Goal: Task Accomplishment & Management: Manage account settings

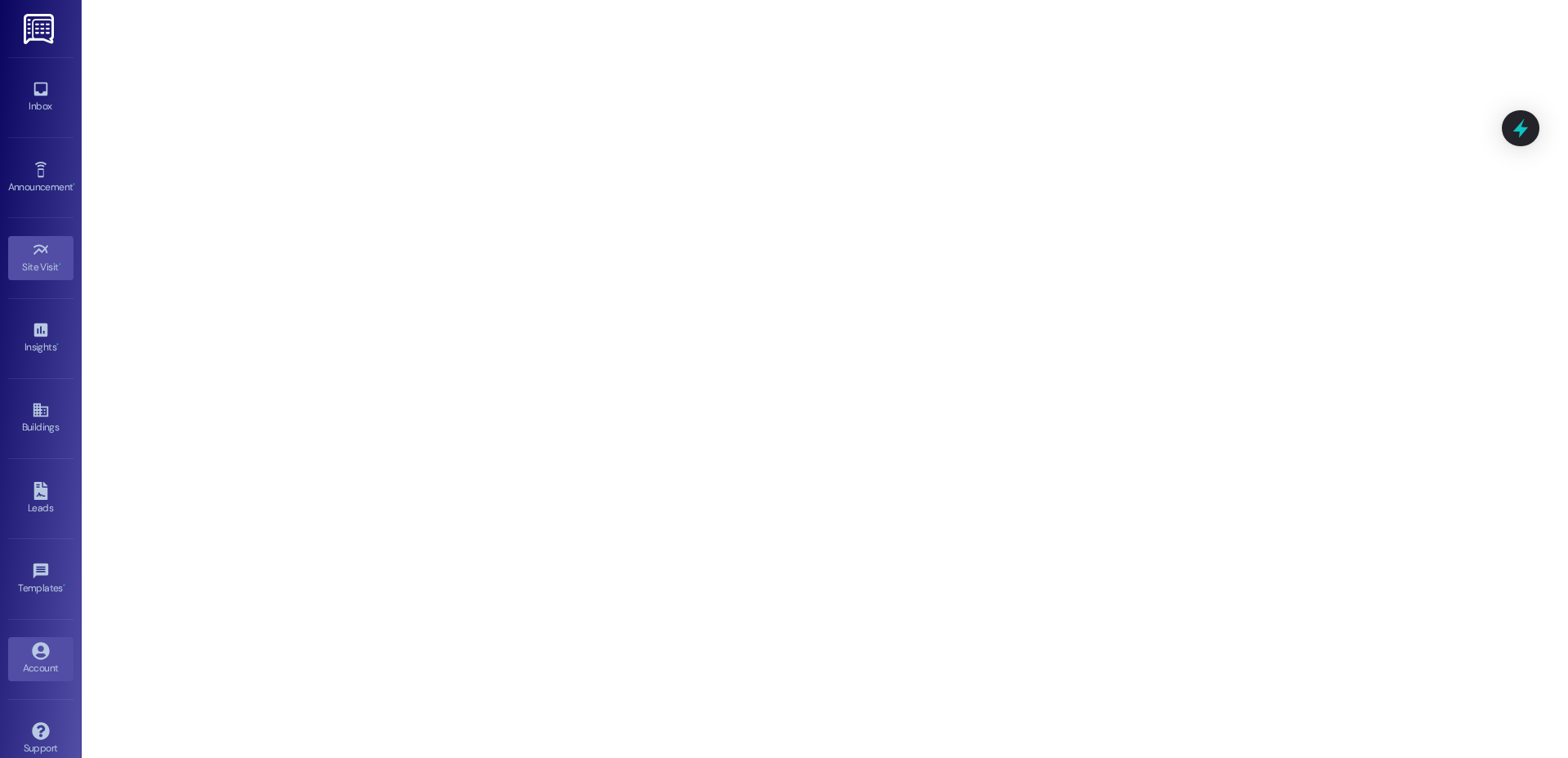
click at [32, 652] on icon at bounding box center [40, 650] width 17 height 17
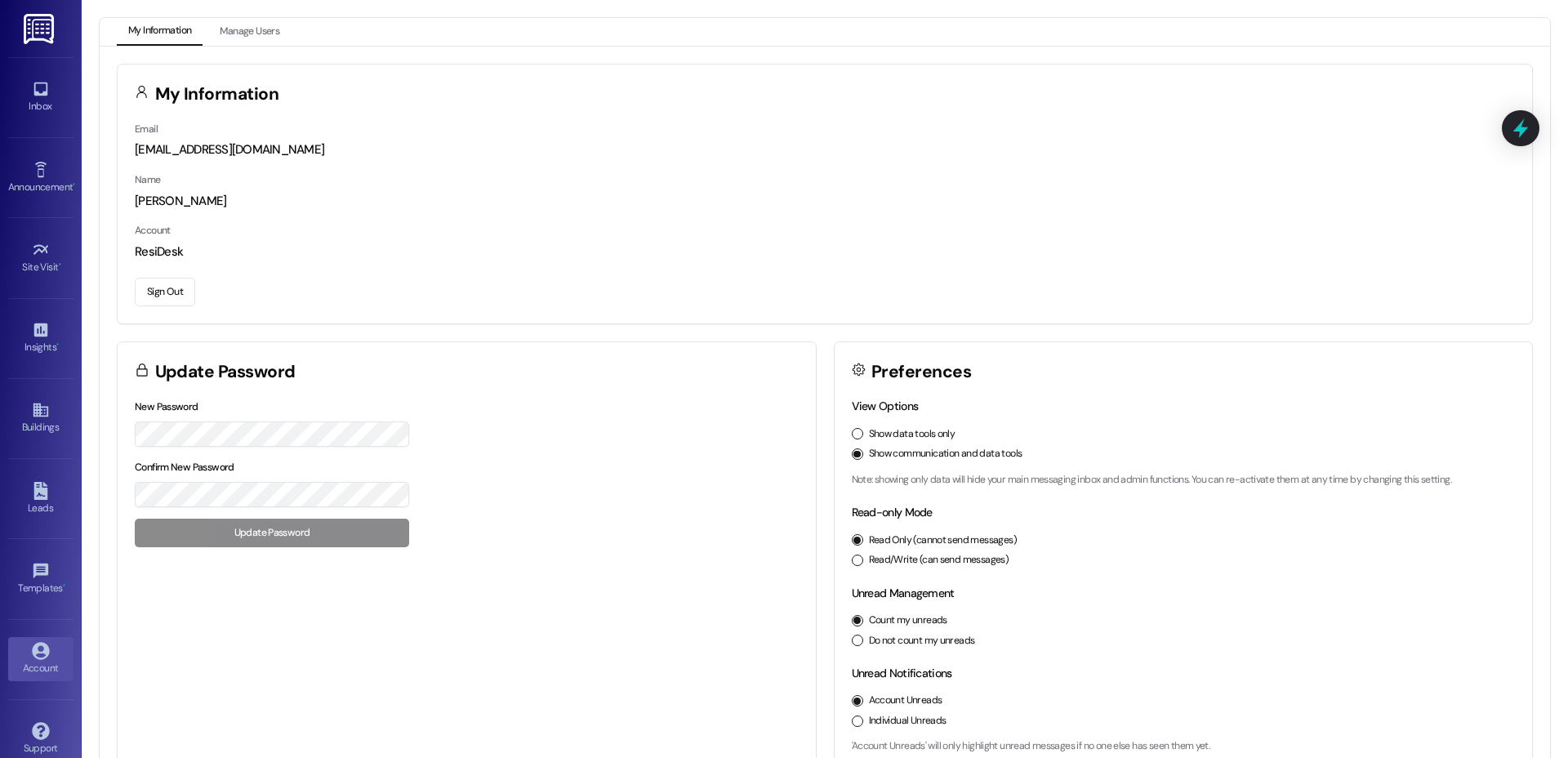
click at [162, 288] on button "Sign Out" at bounding box center [165, 292] width 61 height 29
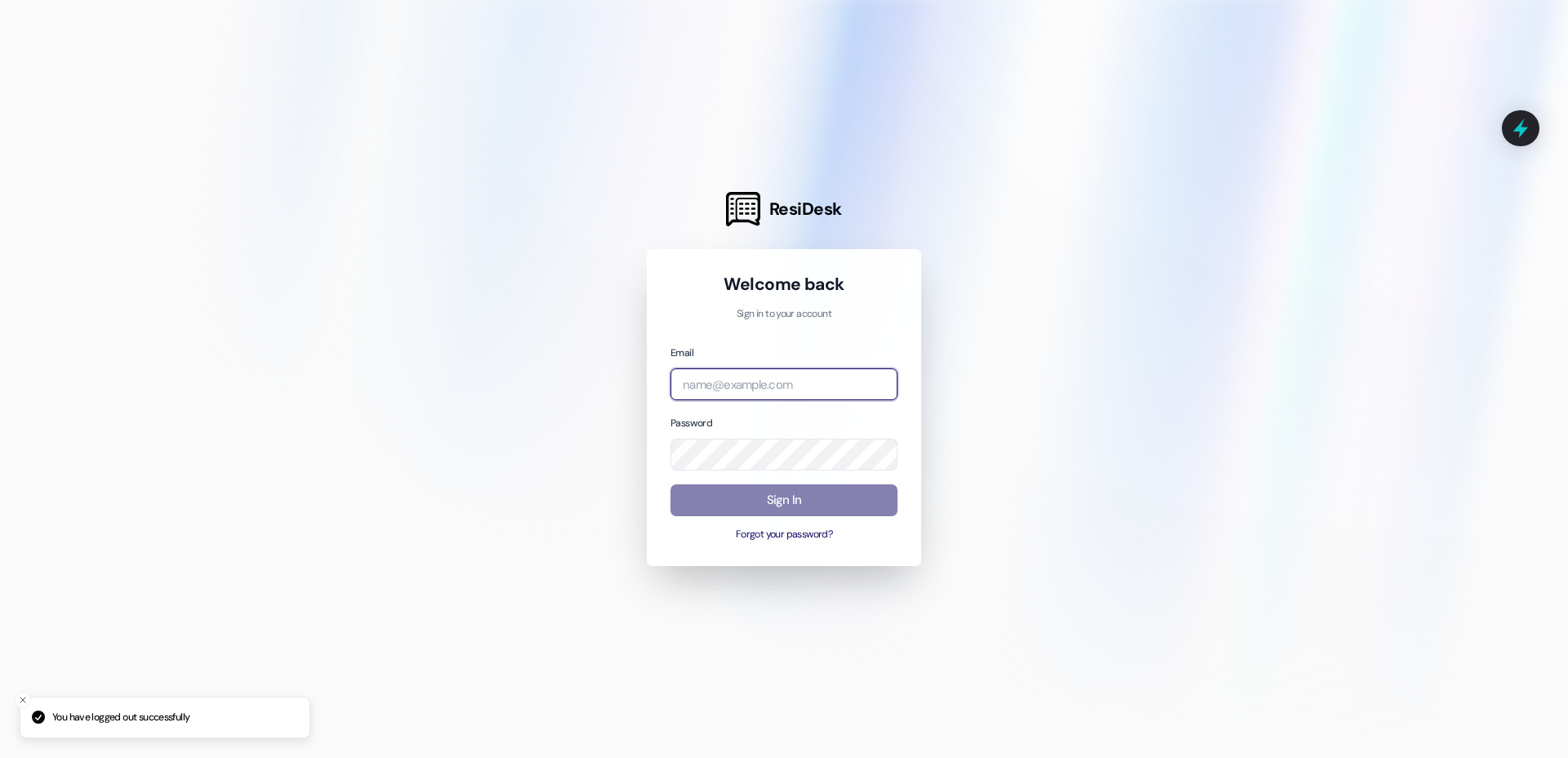
click at [741, 388] on input "email" at bounding box center [783, 384] width 227 height 32
click at [0, 757] on com-1password-button at bounding box center [0, 758] width 0 height 0
type input "r"
click at [0, 757] on com-1password-button at bounding box center [0, 758] width 0 height 0
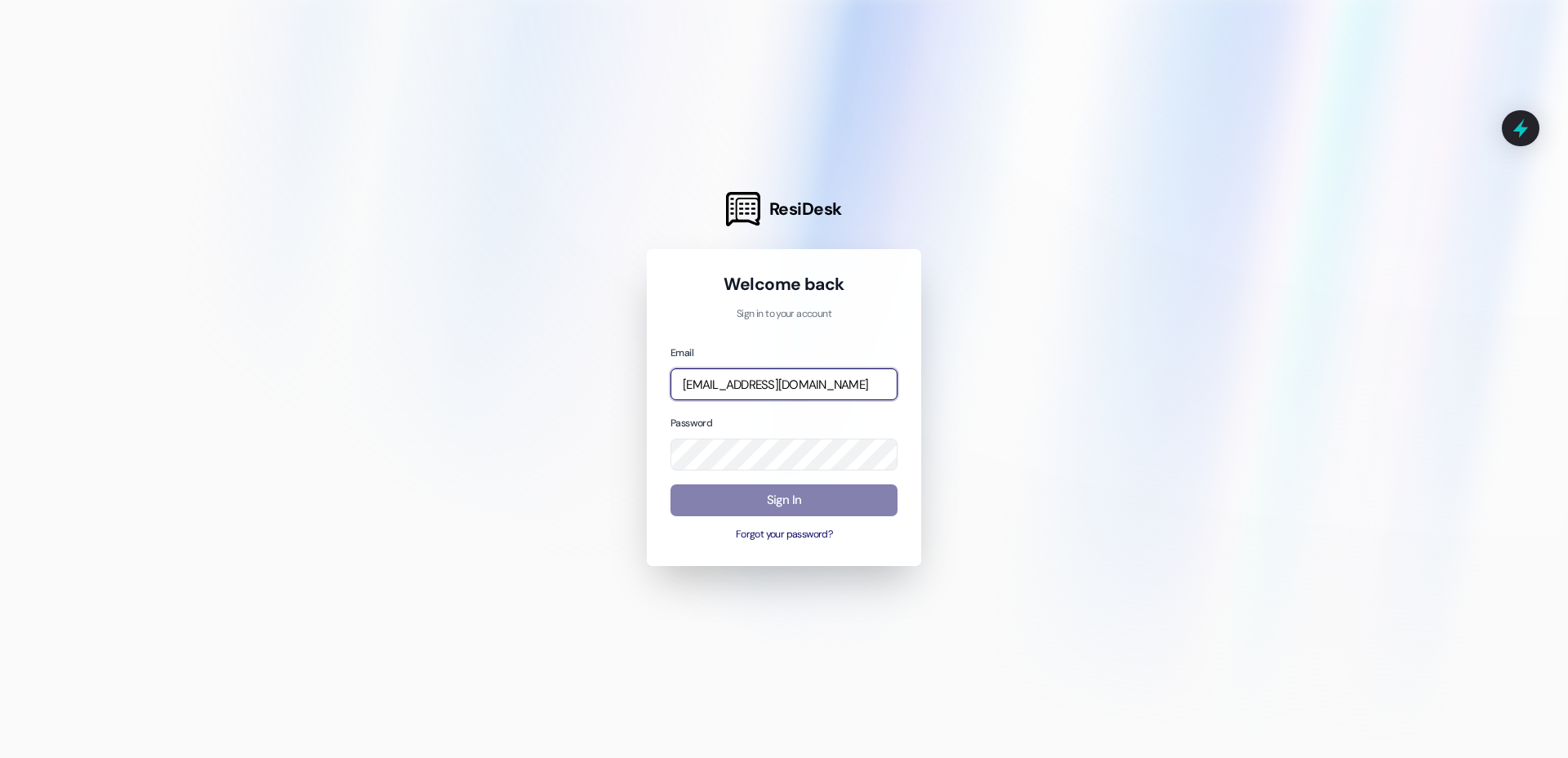
type input "[EMAIL_ADDRESS][DOMAIN_NAME]"
